Goal: Obtain resource: Download file/media

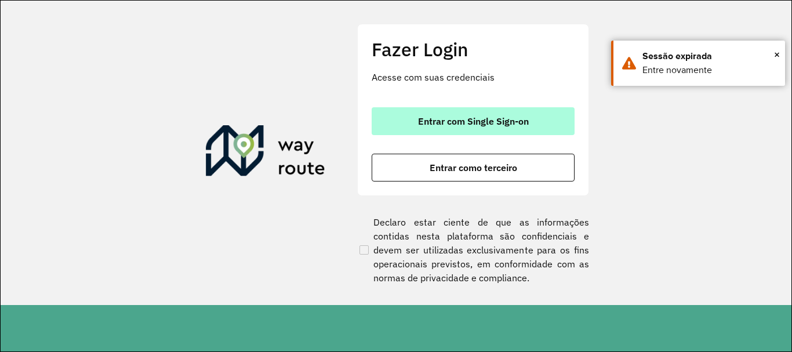
click at [402, 122] on button "Entrar com Single Sign-on" at bounding box center [473, 121] width 203 height 28
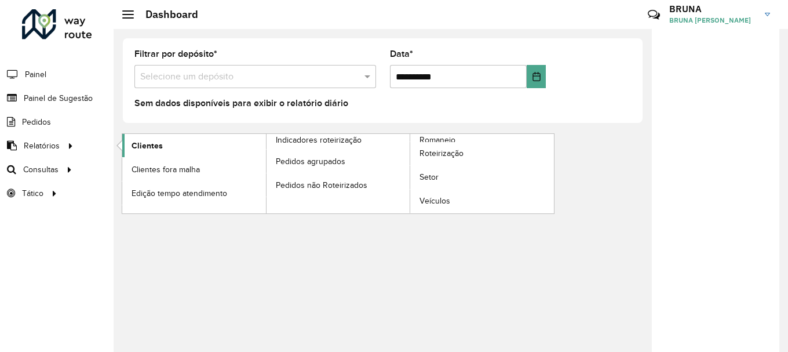
click at [140, 143] on span "Clientes" at bounding box center [147, 146] width 31 height 12
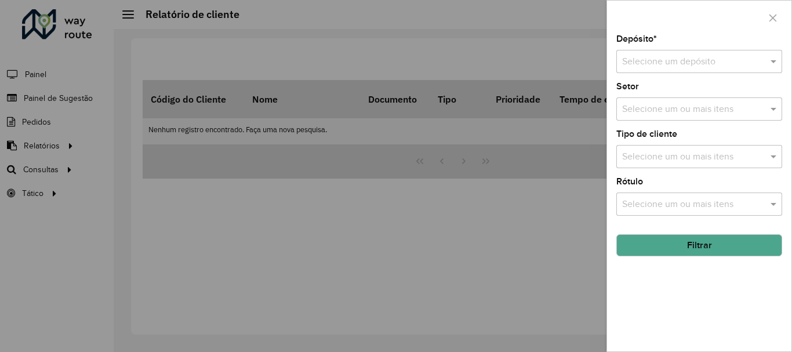
click at [652, 58] on input "text" at bounding box center [687, 62] width 131 height 14
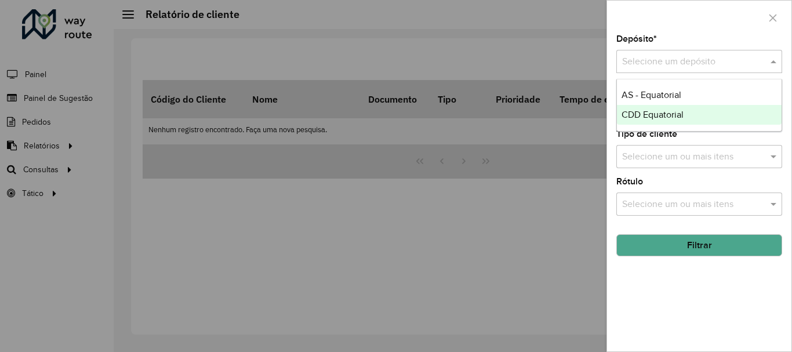
click at [649, 122] on div "CDD Equatorial" at bounding box center [699, 115] width 165 height 20
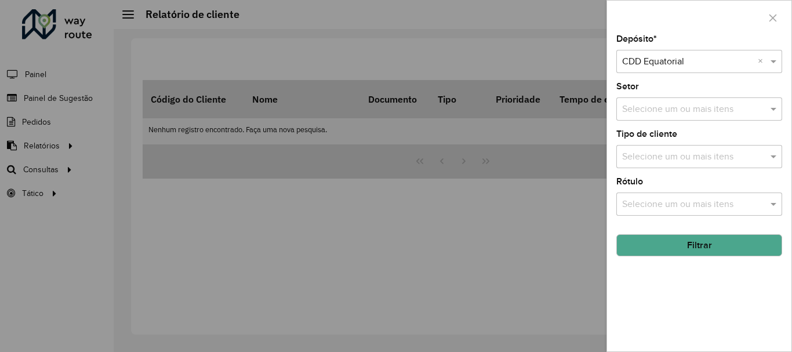
click at [660, 244] on button "Filtrar" at bounding box center [699, 245] width 166 height 22
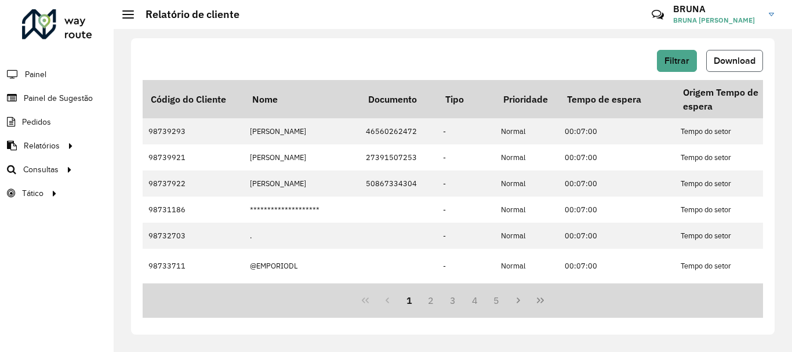
click at [725, 63] on span "Download" at bounding box center [734, 61] width 42 height 10
